Goal: Navigation & Orientation: Go to known website

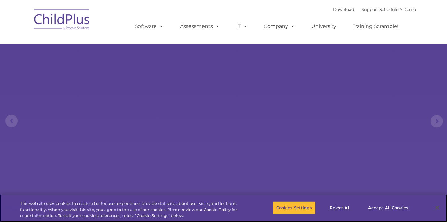
select select "MEDIUM"
click at [65, 23] on img at bounding box center [62, 20] width 62 height 31
click at [83, 8] on img at bounding box center [62, 20] width 62 height 31
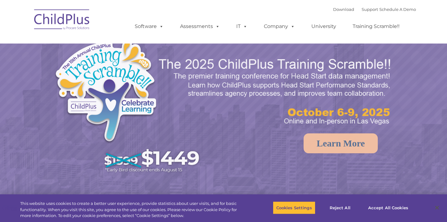
select select "MEDIUM"
